Goal: Transaction & Acquisition: Purchase product/service

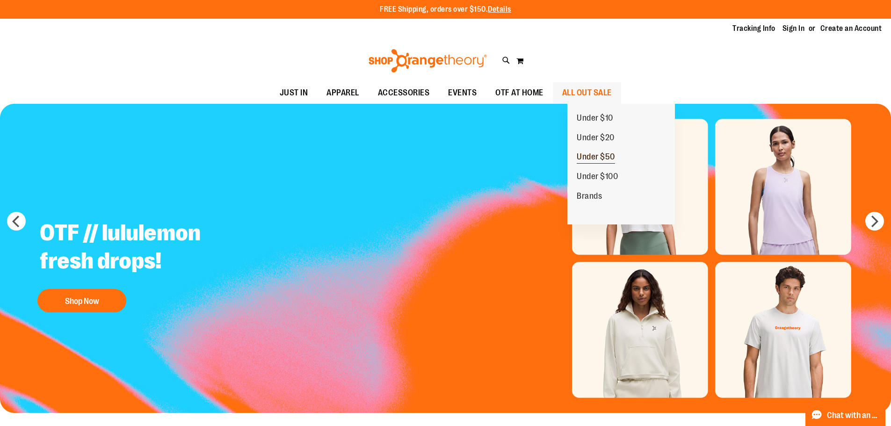
click at [606, 158] on span "Under $50" at bounding box center [595, 158] width 38 height 12
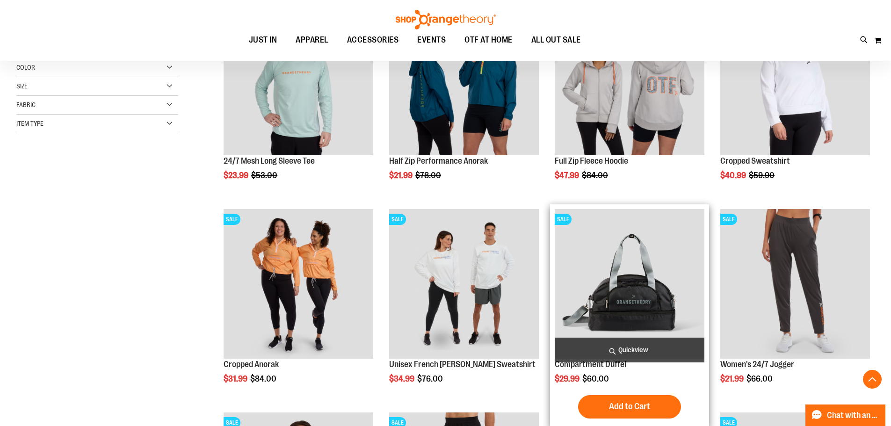
scroll to position [187, 0]
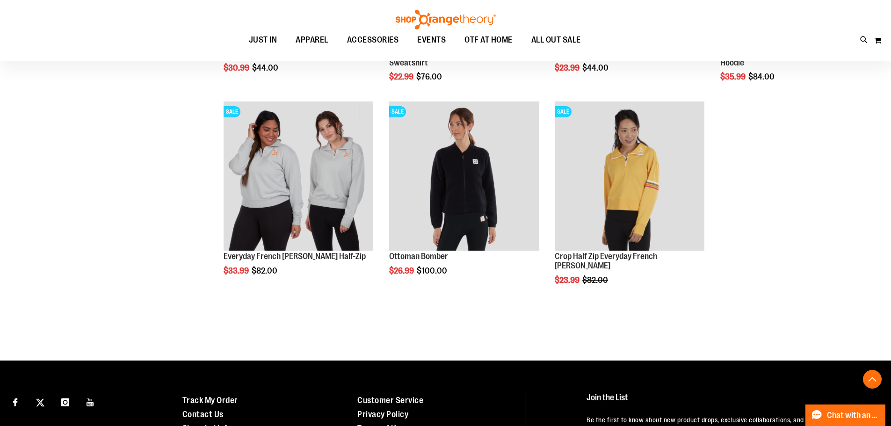
scroll to position [1122, 0]
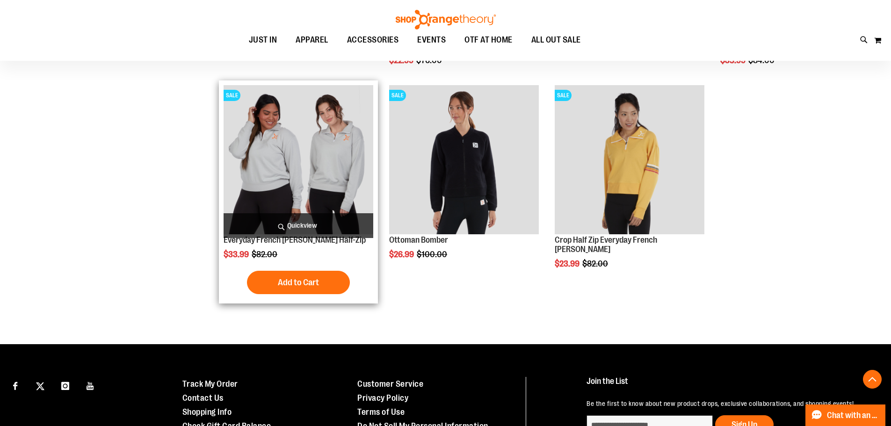
click at [334, 192] on img "product" at bounding box center [298, 160] width 150 height 150
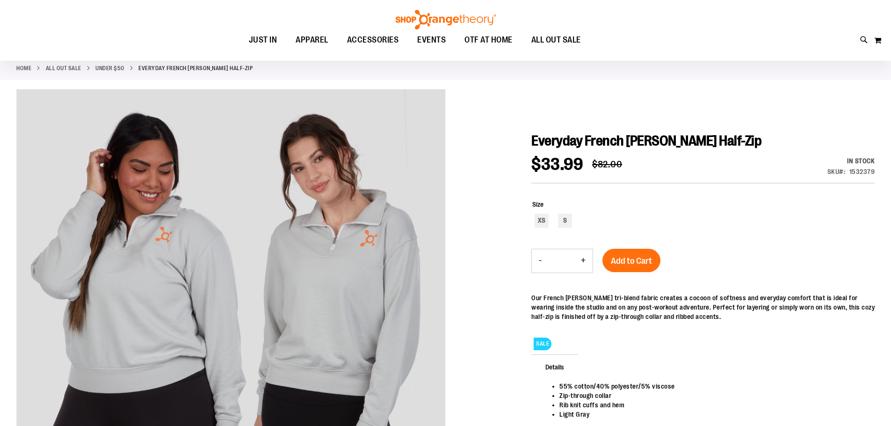
scroll to position [46, 0]
